Goal: Check status: Check status

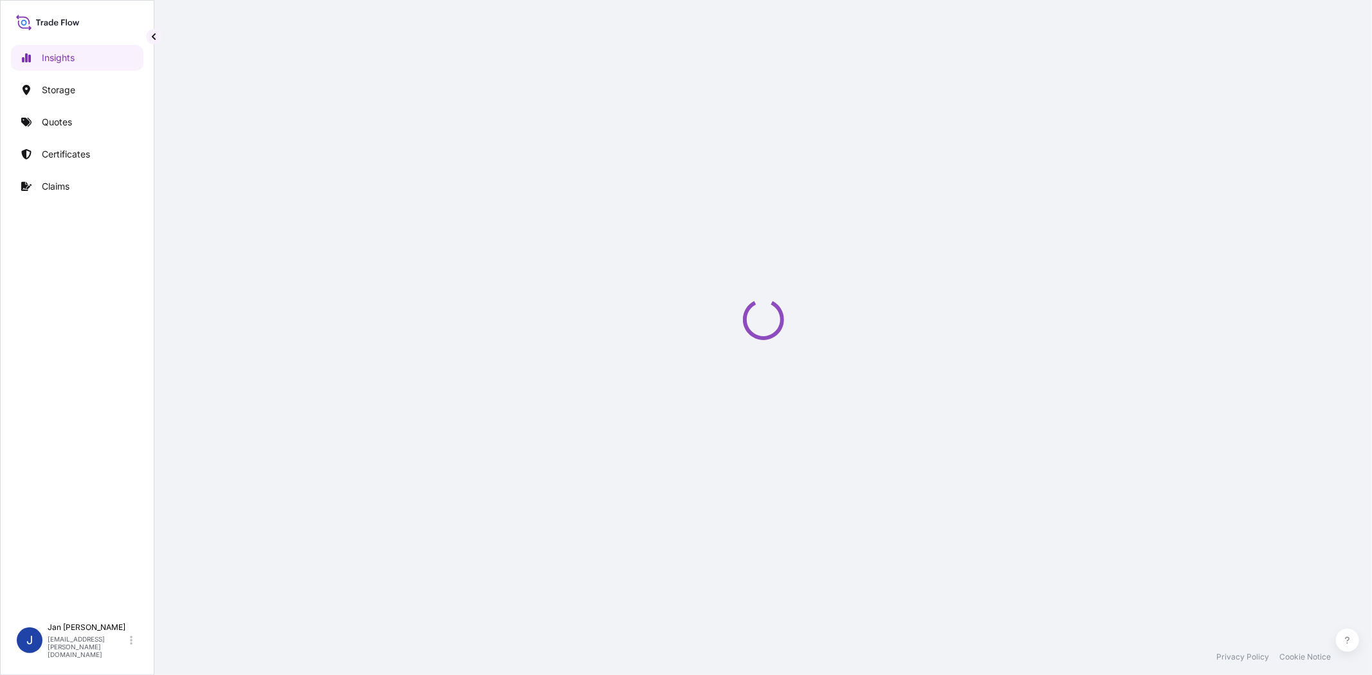
select select "2025"
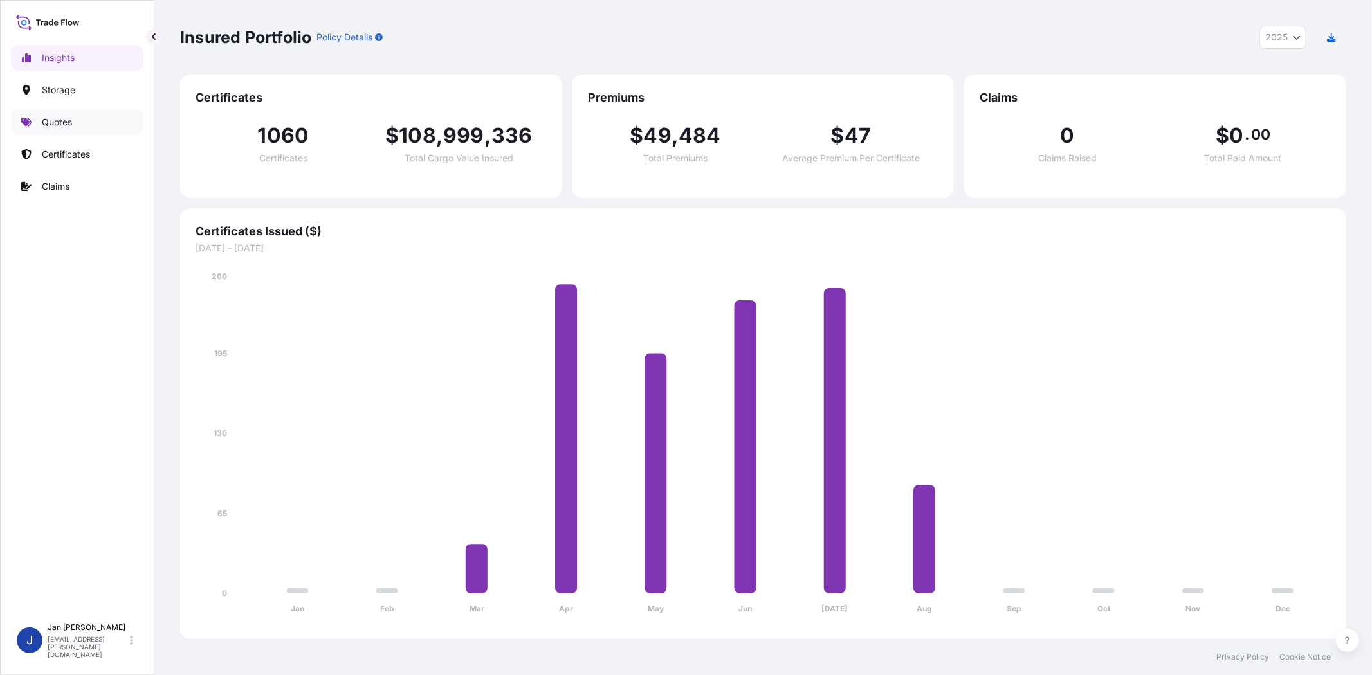
click at [87, 120] on link "Quotes" at bounding box center [77, 122] width 133 height 26
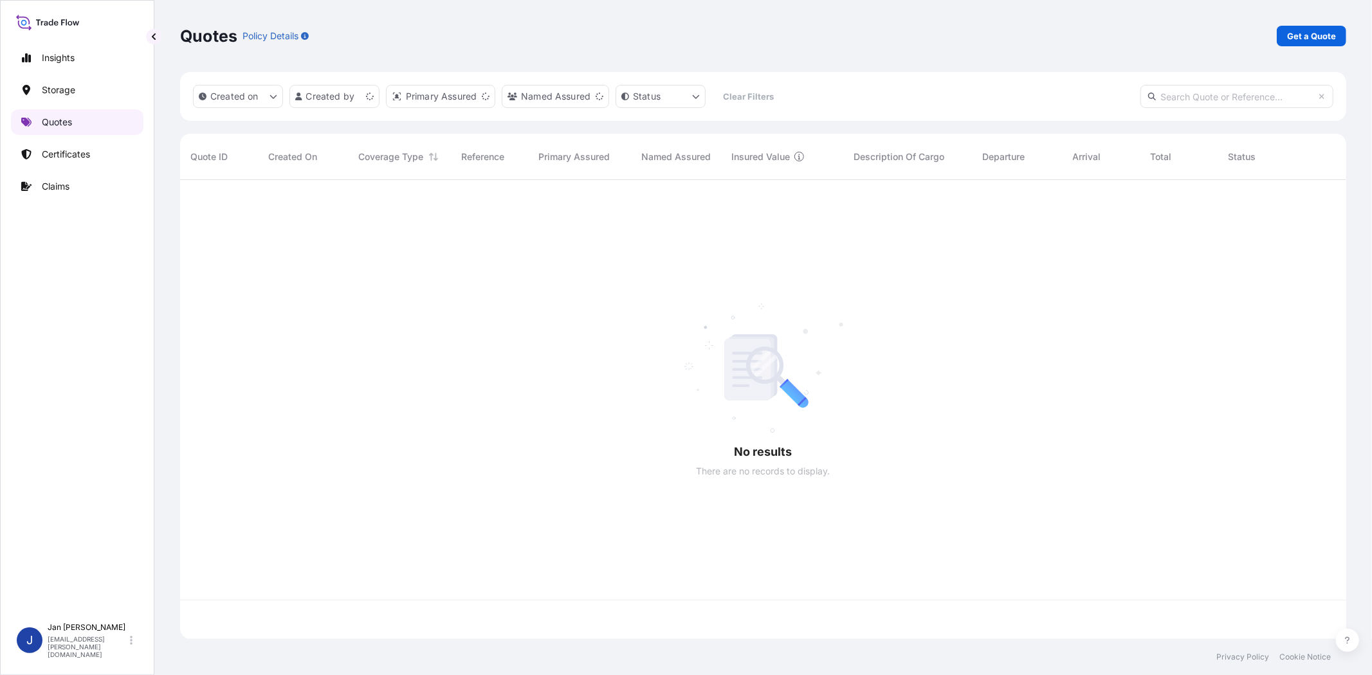
scroll to position [455, 1155]
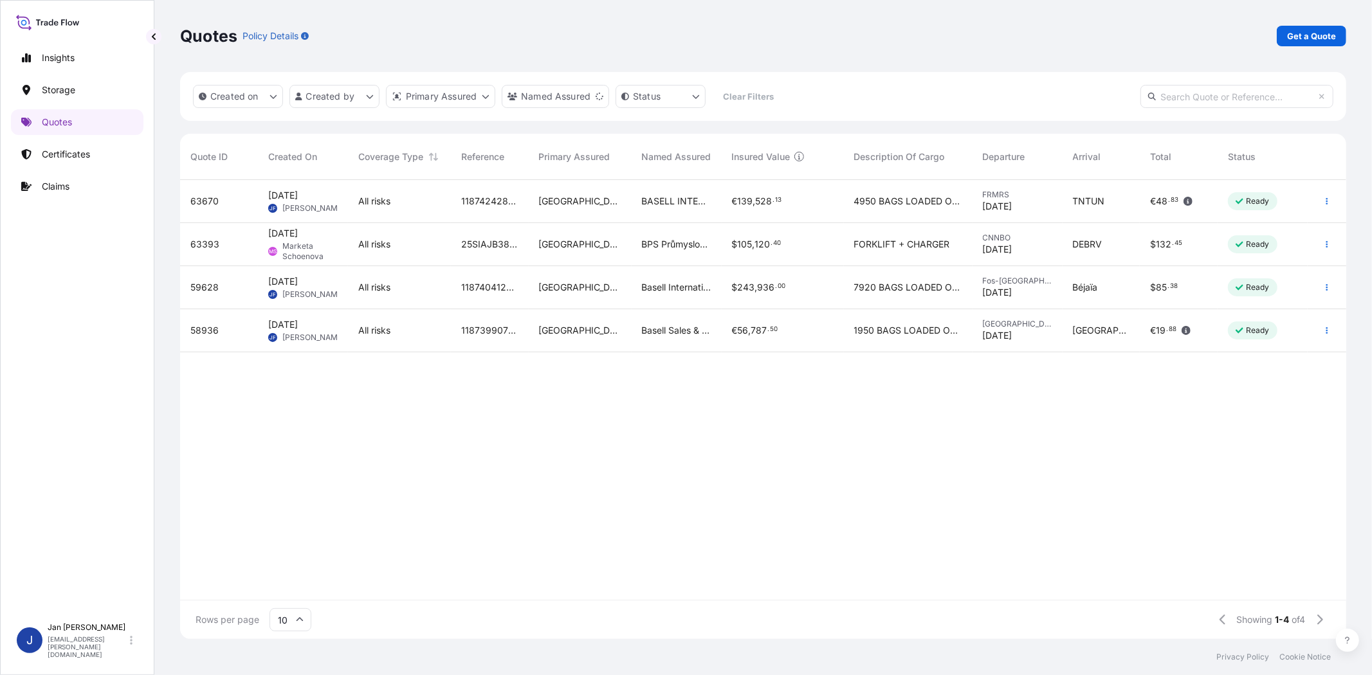
click at [1227, 94] on input "text" at bounding box center [1236, 96] width 193 height 23
paste input "1187424289"
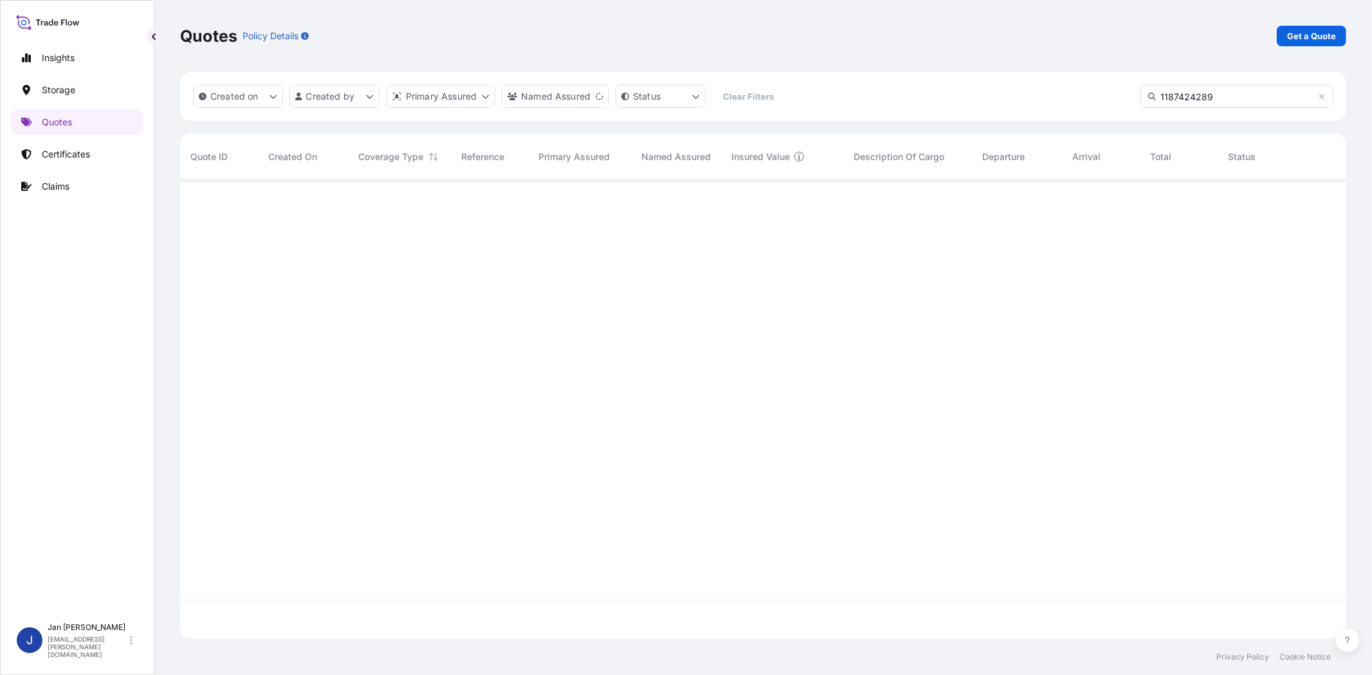
type input "1187424289"
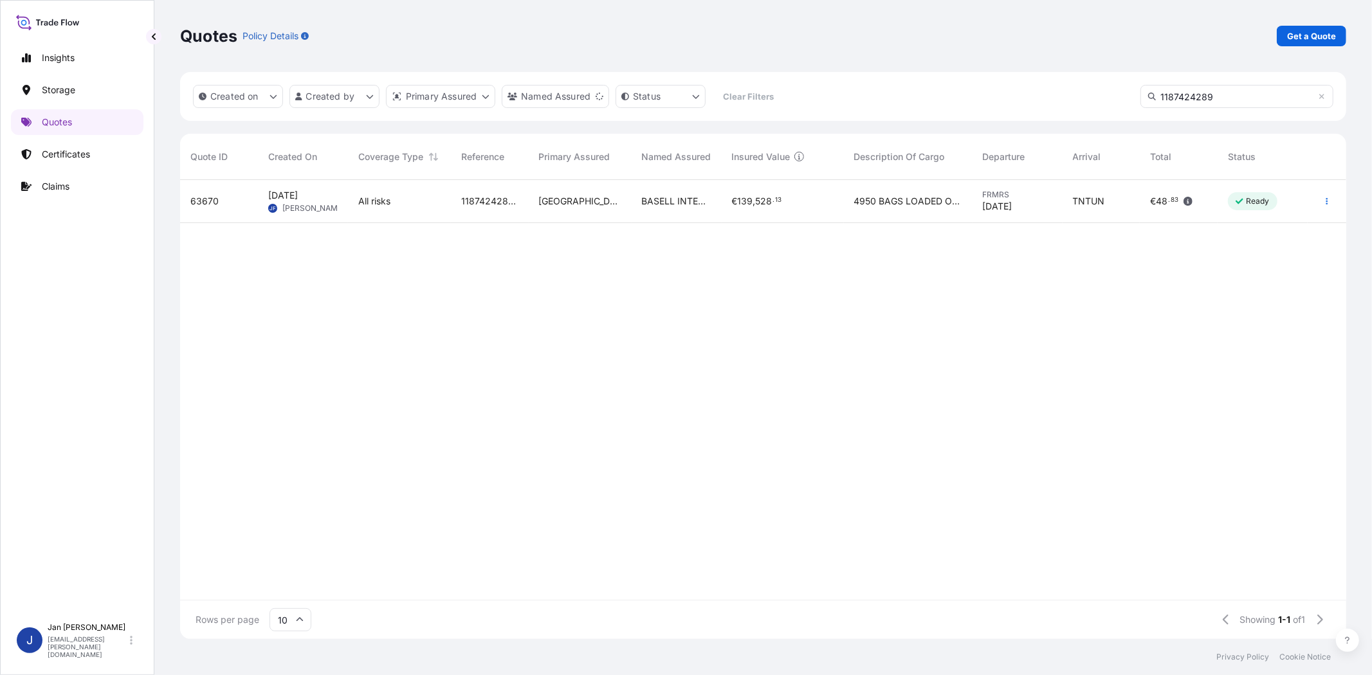
click at [306, 214] on div "Aug 19, 2025 JF Jan Fiser" at bounding box center [303, 201] width 90 height 43
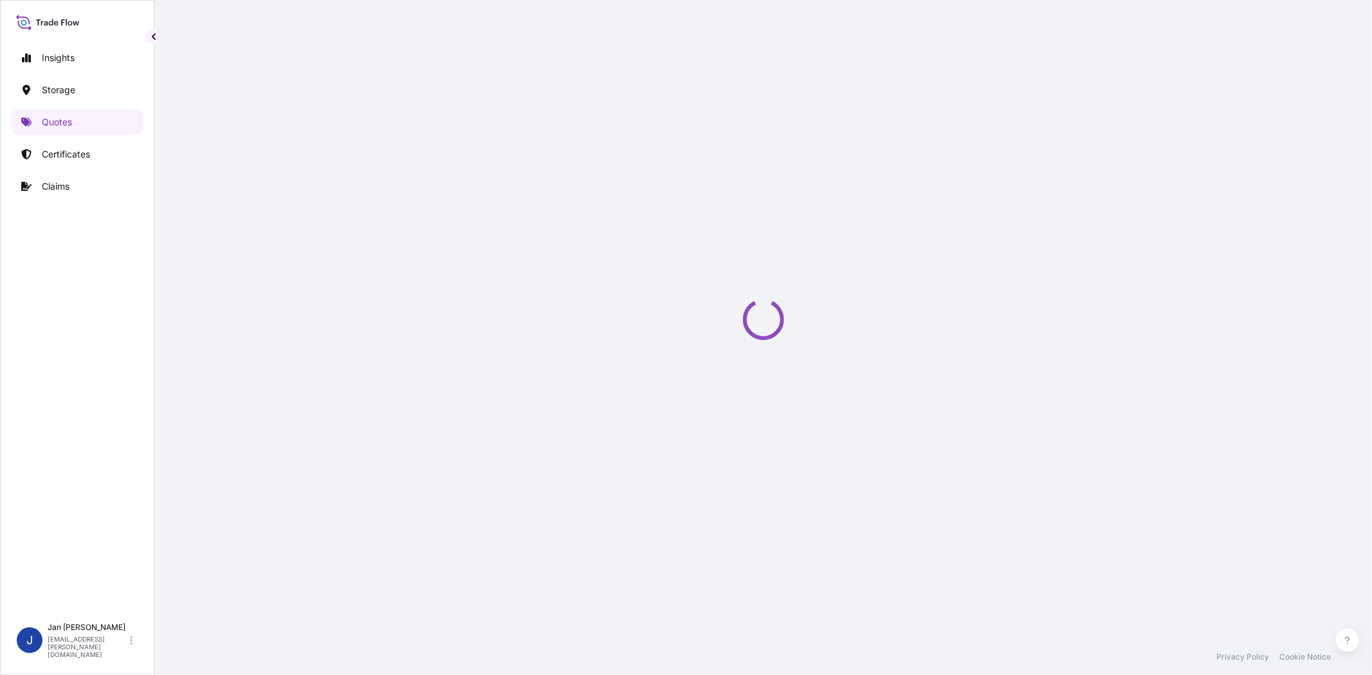
select select "Water"
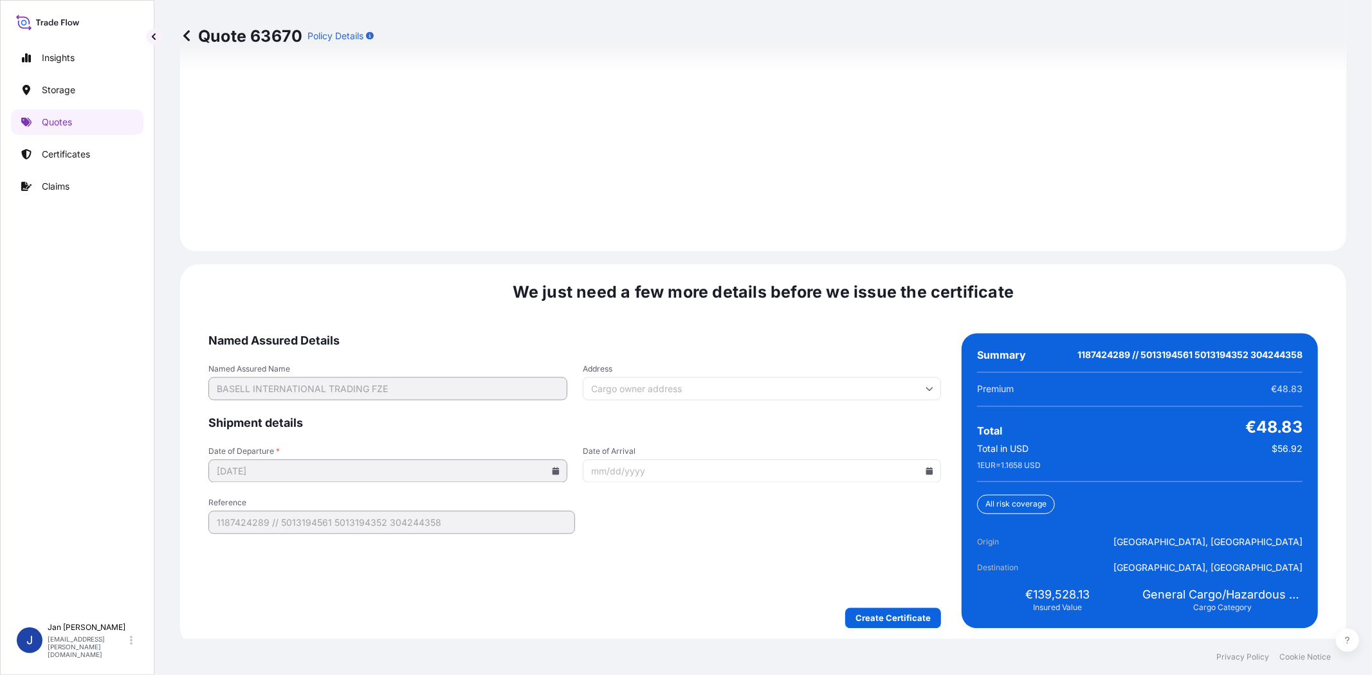
scroll to position [1776, 0]
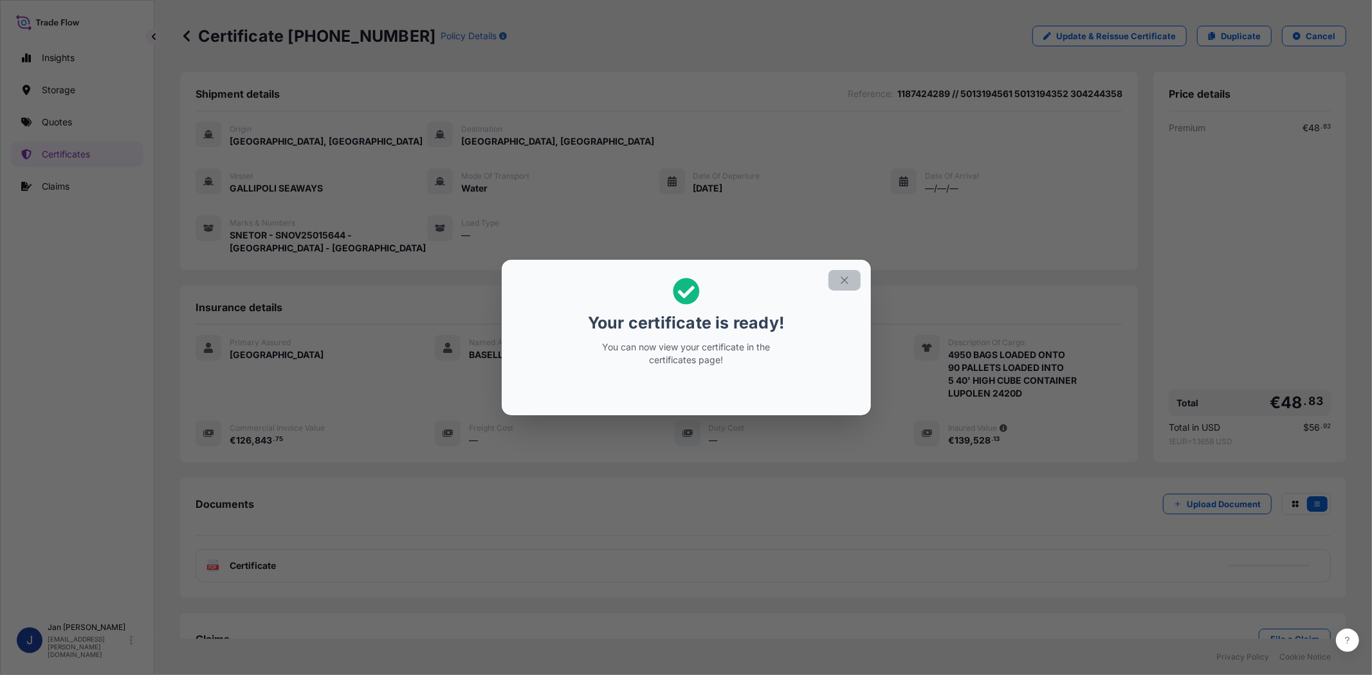
click at [851, 284] on button "button" at bounding box center [844, 280] width 32 height 21
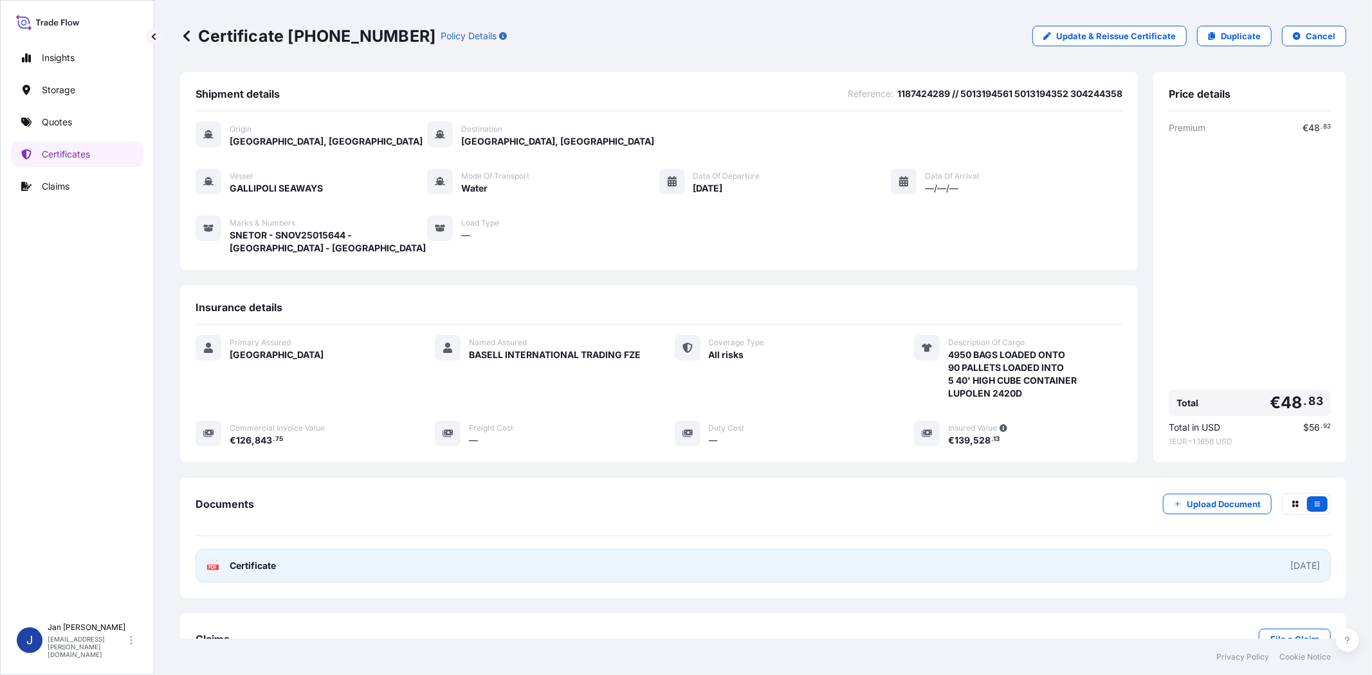
click at [217, 570] on rect at bounding box center [213, 567] width 12 height 5
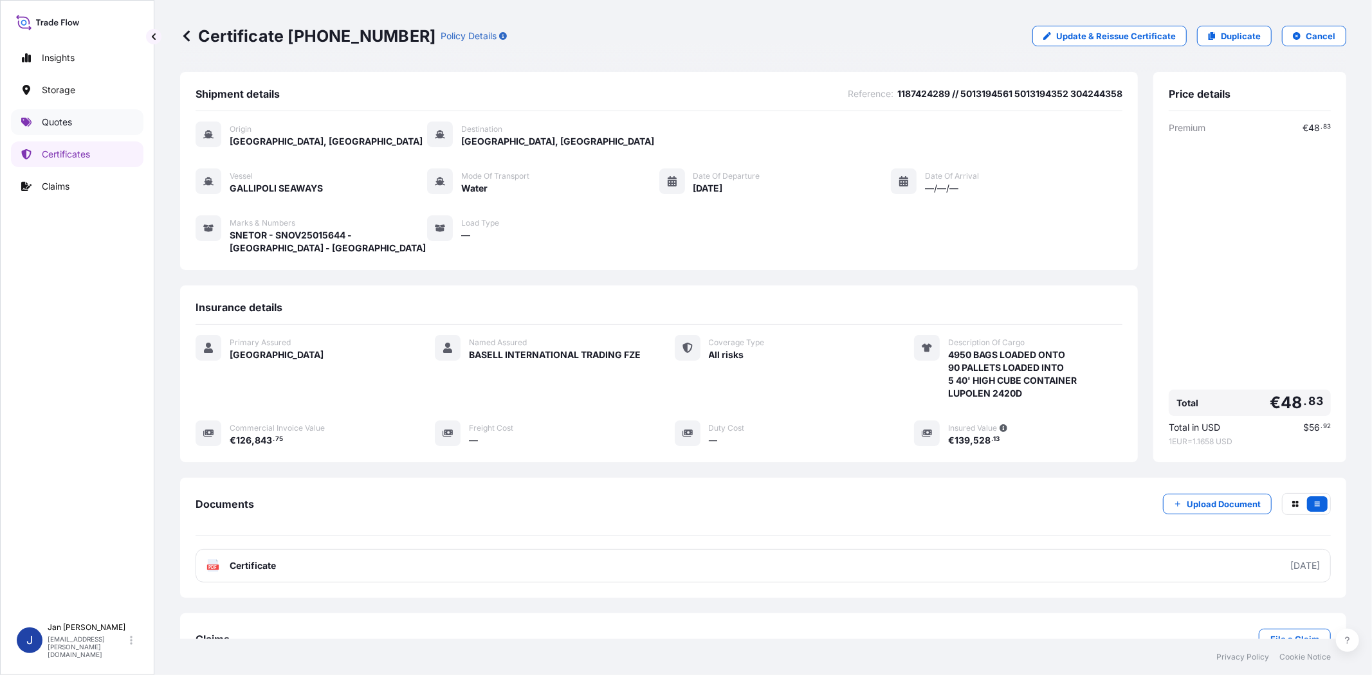
click at [62, 118] on p "Quotes" at bounding box center [57, 122] width 30 height 13
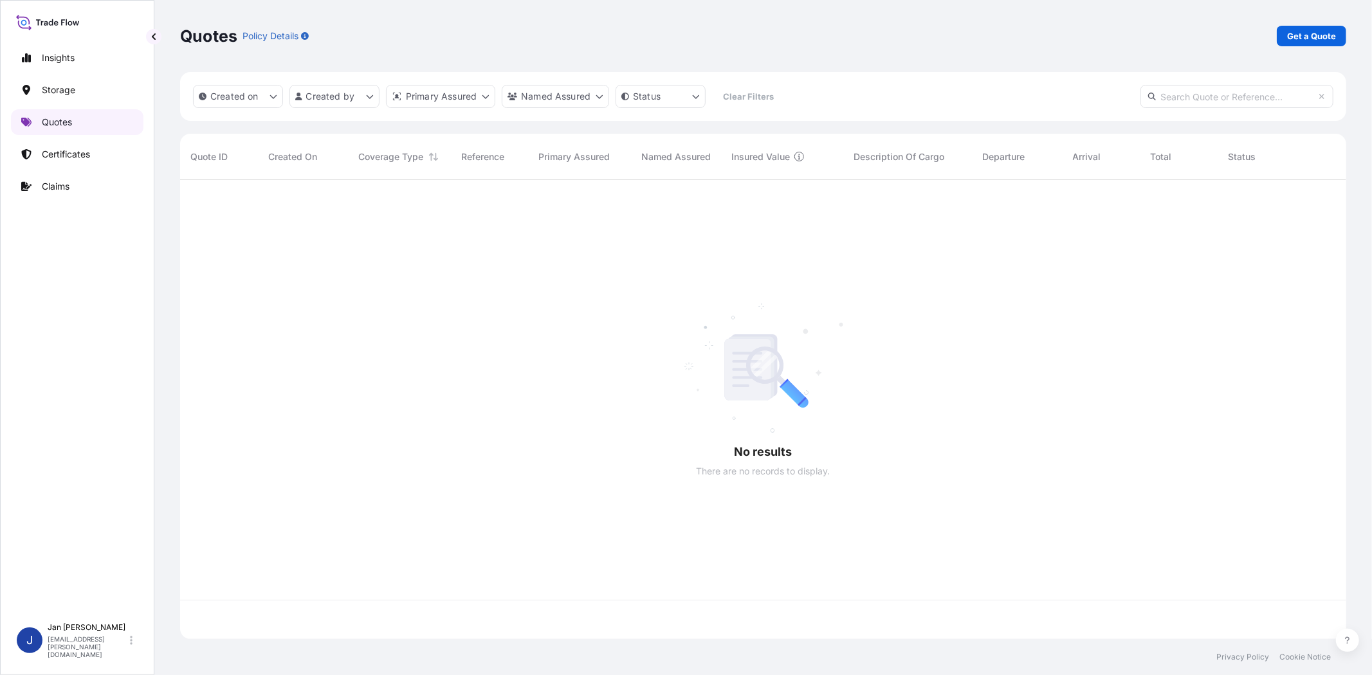
scroll to position [455, 1155]
